Goal: Information Seeking & Learning: Learn about a topic

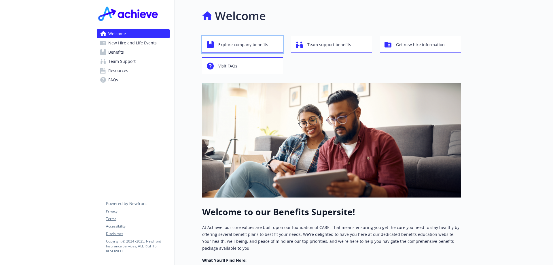
click at [245, 44] on span "Explore company benefits" at bounding box center [243, 44] width 50 height 11
